Goal: Transaction & Acquisition: Purchase product/service

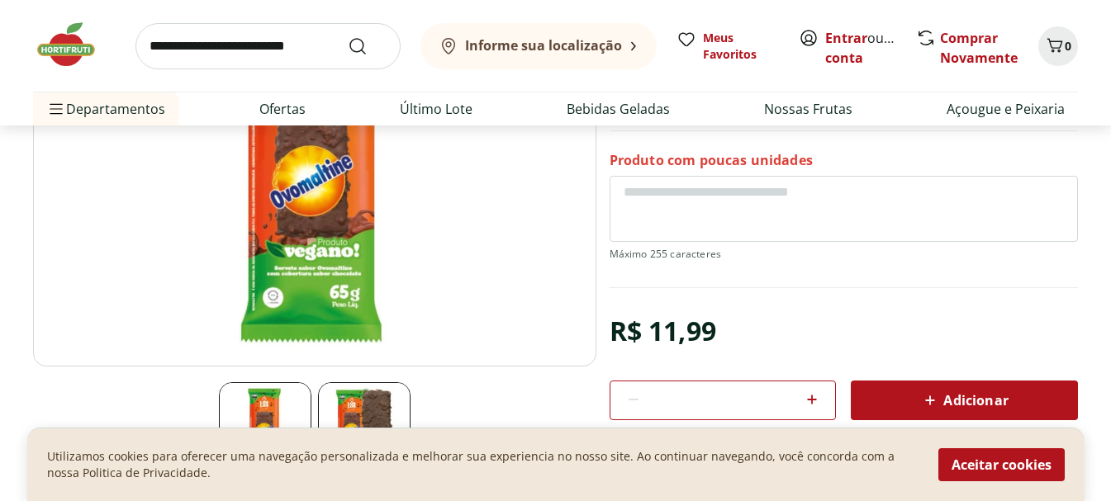
scroll to position [248, 0]
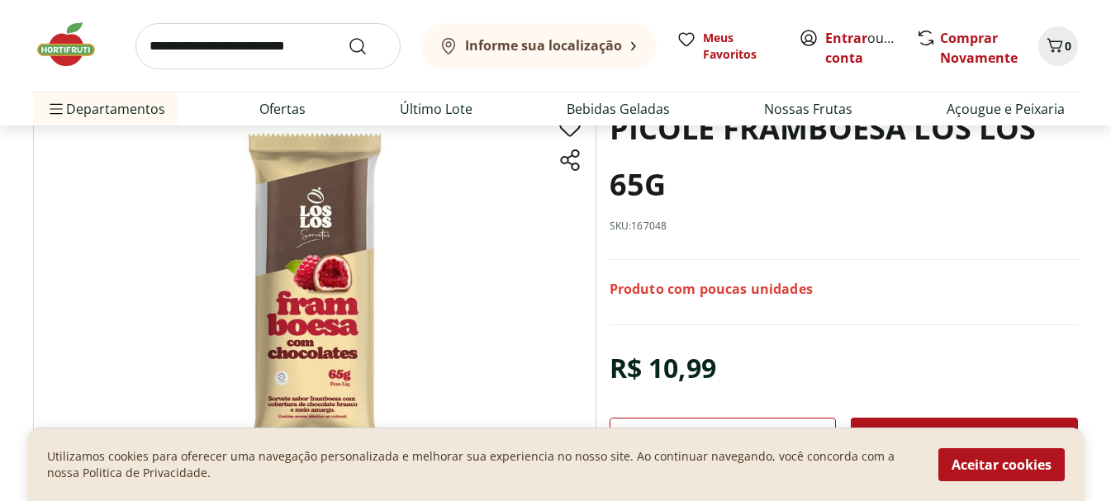
scroll to position [165, 0]
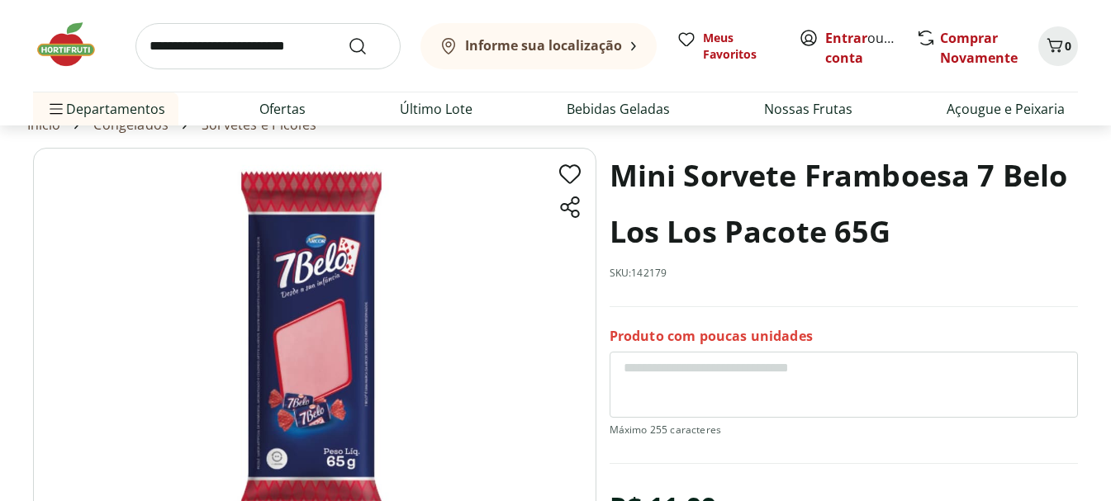
scroll to position [83, 0]
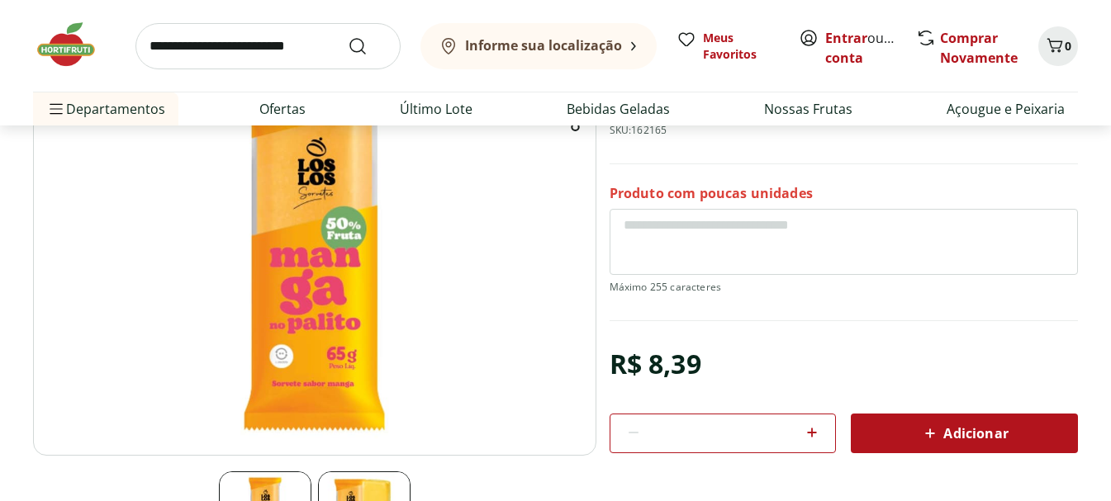
scroll to position [330, 0]
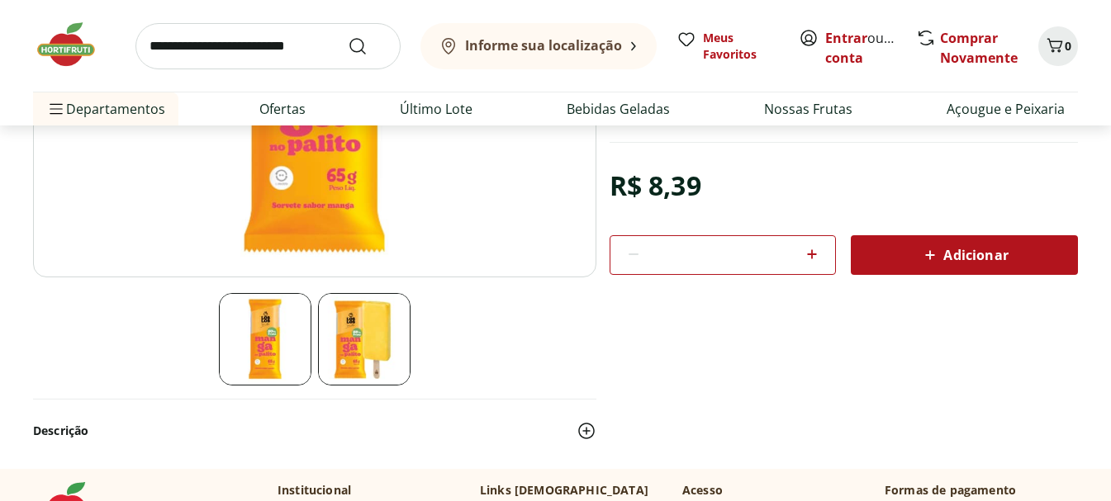
click at [375, 315] on img at bounding box center [364, 339] width 93 height 93
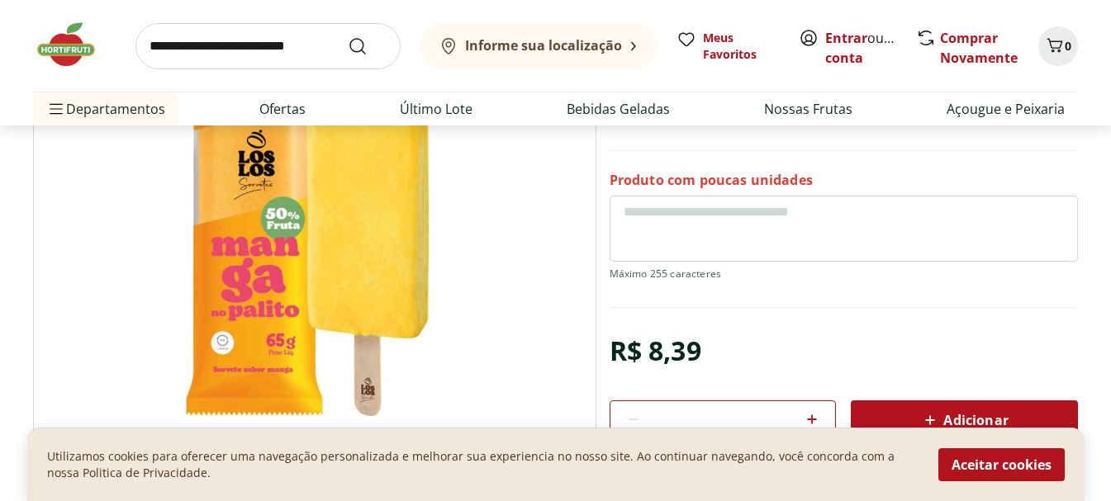
scroll to position [83, 0]
